Goal: Browse casually

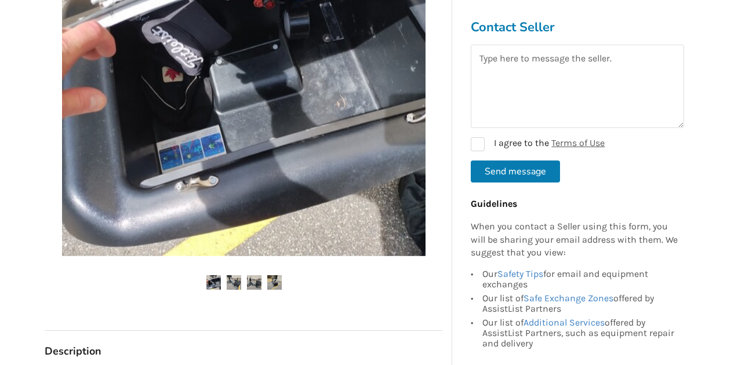
scroll to position [320, 0]
click at [235, 279] on img at bounding box center [234, 282] width 15 height 15
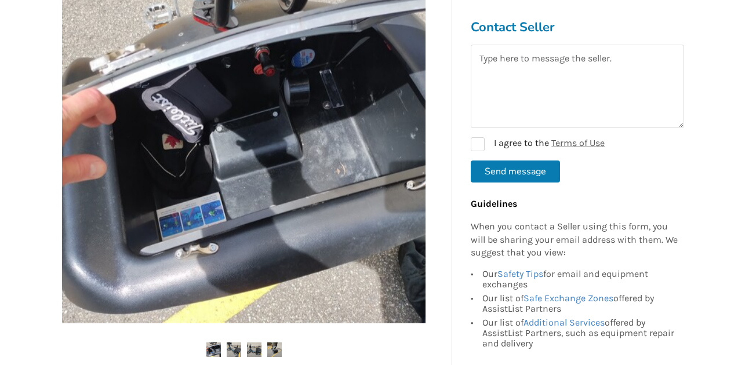
scroll to position [251, 0]
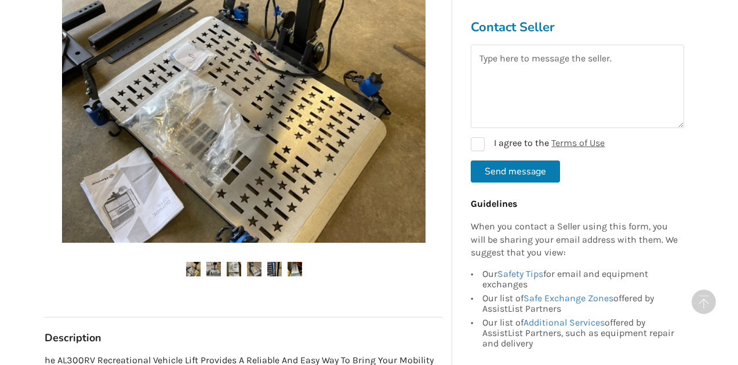
scroll to position [380, 0]
click at [215, 262] on img at bounding box center [213, 269] width 15 height 15
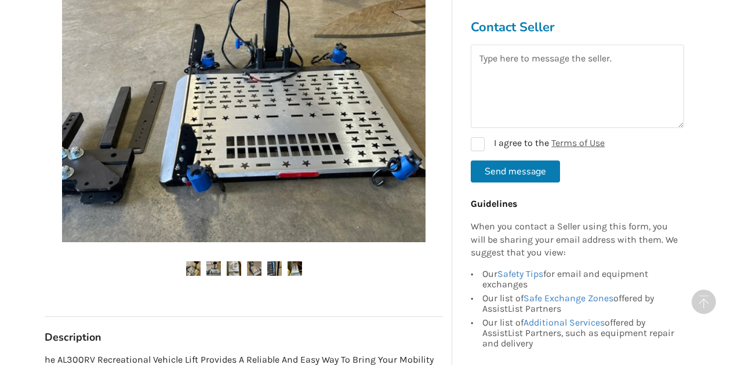
click at [228, 262] on img at bounding box center [234, 269] width 15 height 15
click at [236, 262] on img at bounding box center [234, 269] width 15 height 15
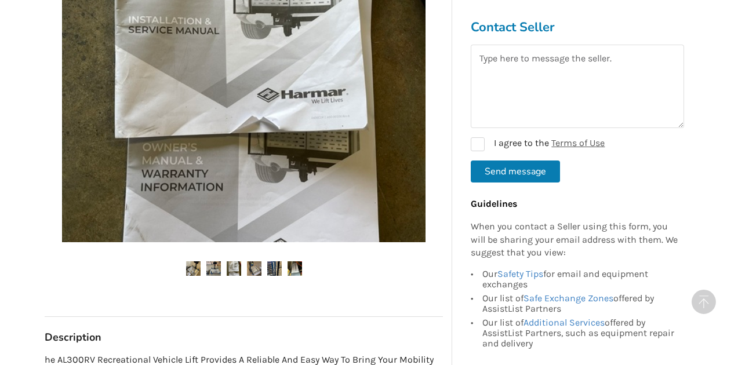
click at [246, 262] on ul at bounding box center [244, 270] width 398 height 16
click at [255, 262] on img at bounding box center [254, 269] width 15 height 15
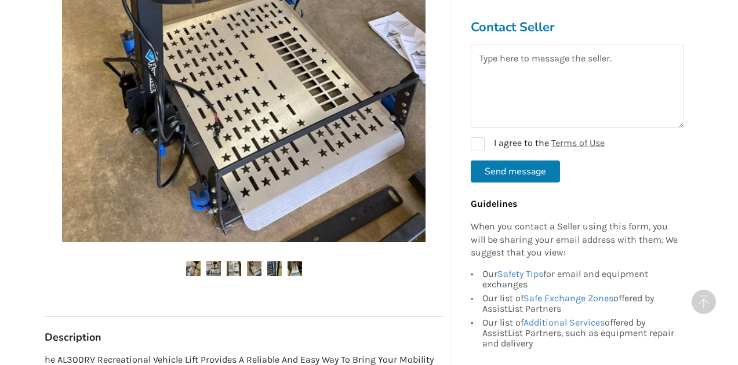
click at [263, 262] on ul at bounding box center [244, 270] width 398 height 16
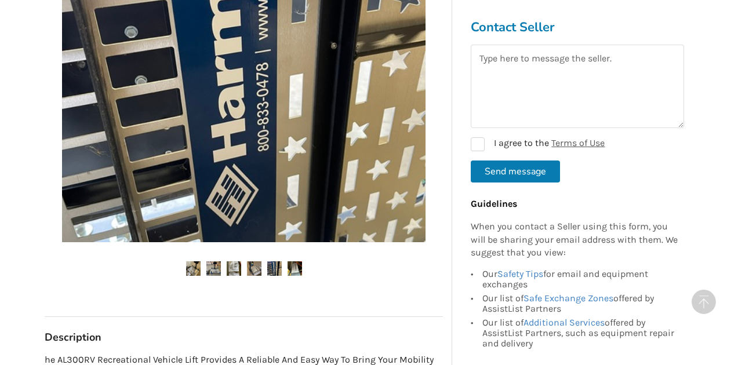
click at [289, 262] on img at bounding box center [295, 269] width 15 height 15
